Goal: Task Accomplishment & Management: Use online tool/utility

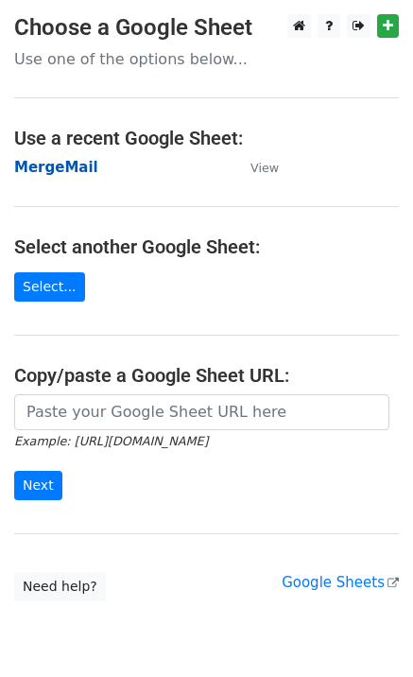
click at [61, 166] on strong "MergeMail" at bounding box center [56, 167] width 84 height 17
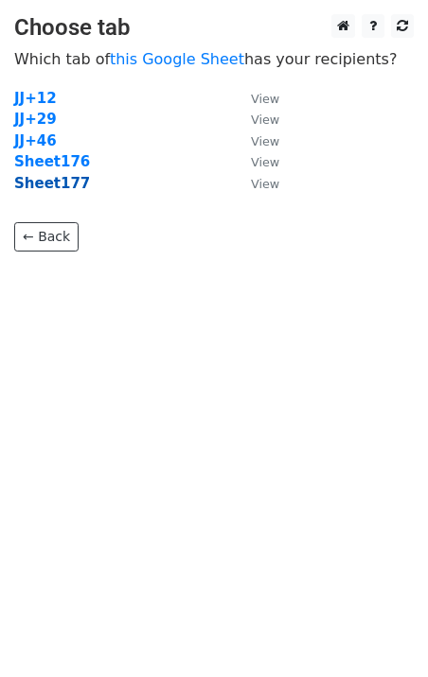
click at [62, 190] on strong "Sheet177" at bounding box center [52, 183] width 76 height 17
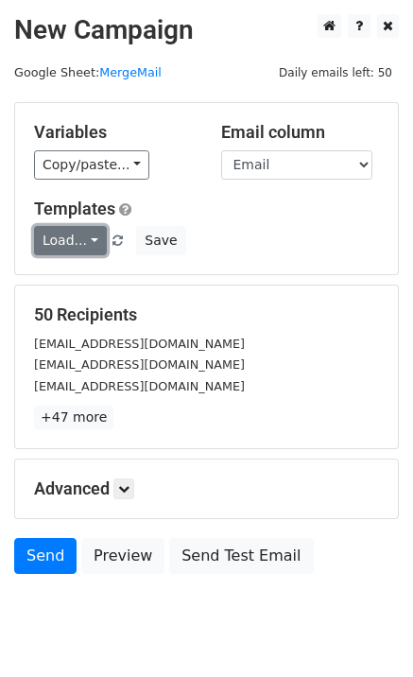
click at [89, 238] on link "Load..." at bounding box center [70, 240] width 73 height 29
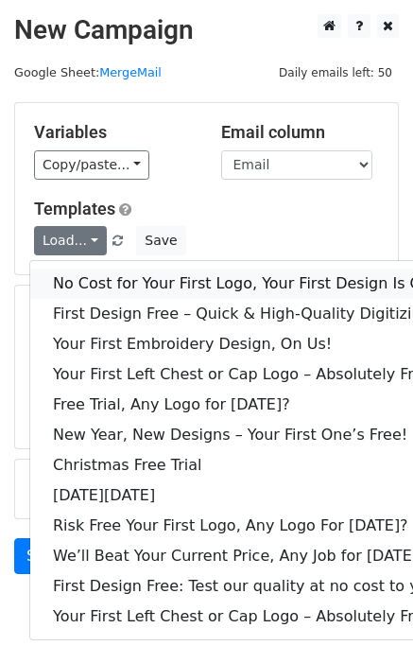
click at [131, 288] on link "No Cost for Your First Logo, Your First Design Is On Us!" at bounding box center [257, 284] width 454 height 30
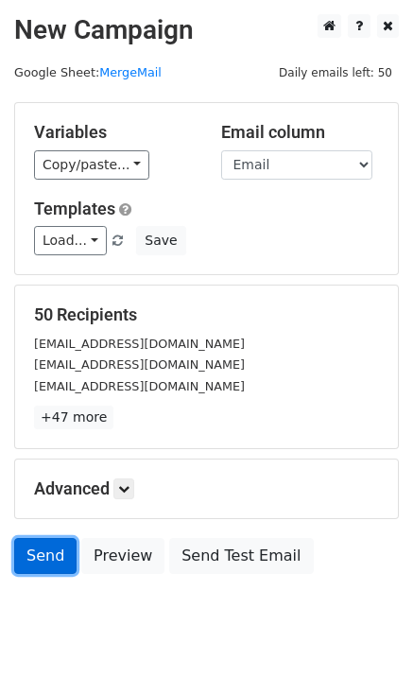
click at [32, 556] on link "Send" at bounding box center [45, 556] width 62 height 36
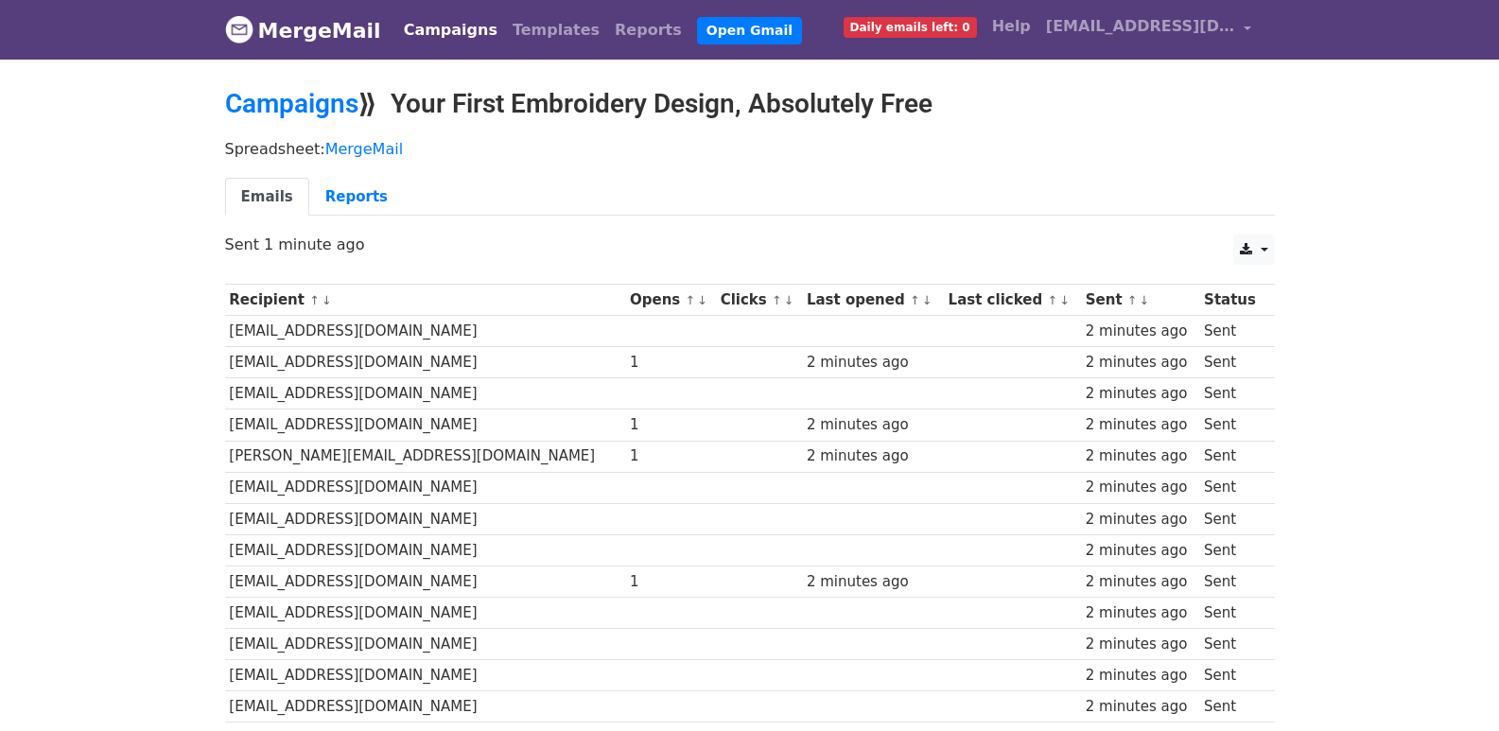
click at [716, 358] on td at bounding box center [759, 362] width 86 height 31
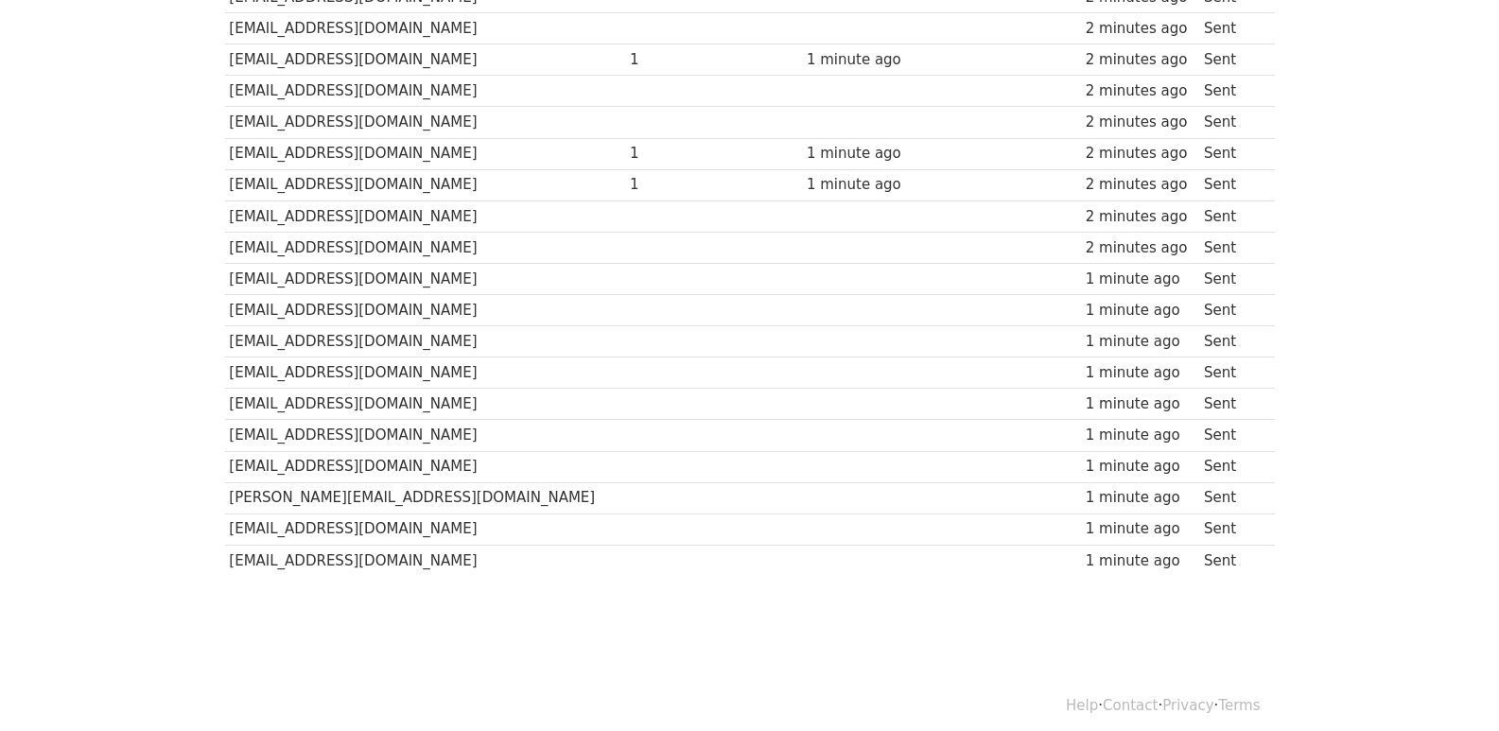
scroll to position [1317, 0]
